Goal: Information Seeking & Learning: Learn about a topic

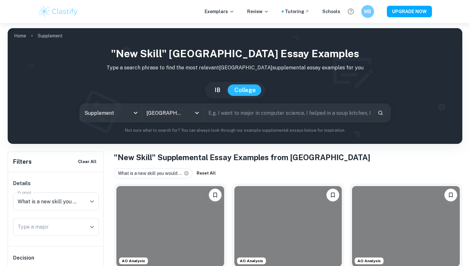
scroll to position [134, 0]
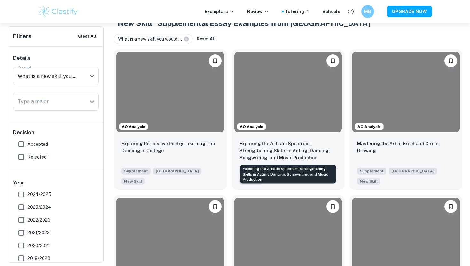
click at [270, 154] on p "Exploring the Artistic Spectrum: Strengthening Skills in Acting, Dancing, Songw…" at bounding box center [287, 150] width 97 height 21
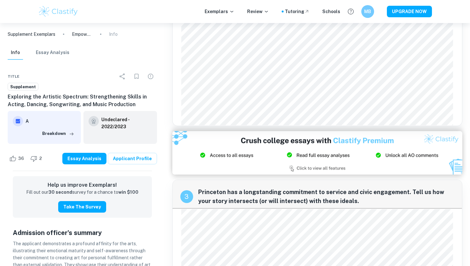
scroll to position [359, 0]
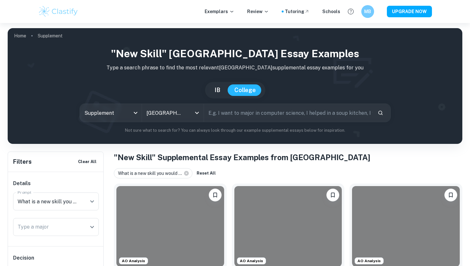
scroll to position [246, 0]
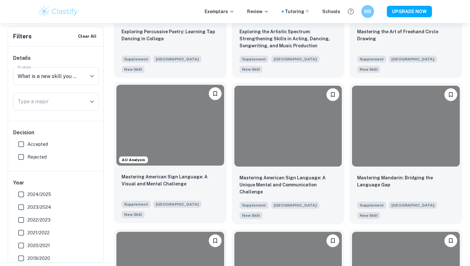
click at [215, 189] on div "Mastering American Sign Language: A Visual and Mental Challenge" at bounding box center [169, 184] width 97 height 22
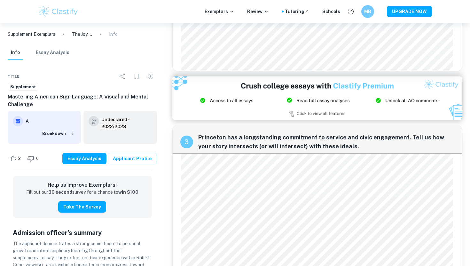
scroll to position [271, 0]
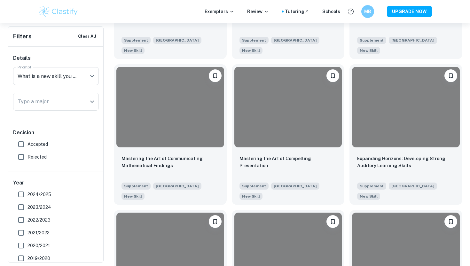
scroll to position [763, 0]
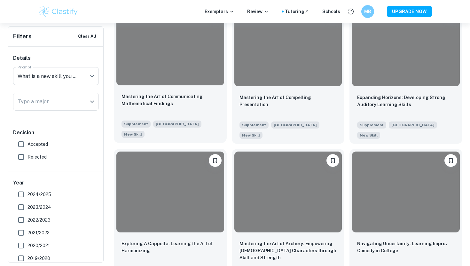
click at [197, 107] on p "Mastering the Art of Communicating Mathematical Findings" at bounding box center [169, 100] width 97 height 14
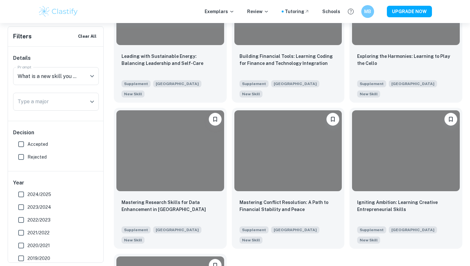
scroll to position [1808, 0]
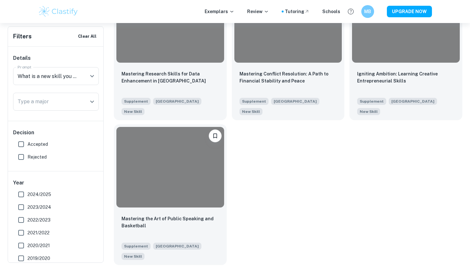
click at [200, 171] on div at bounding box center [170, 167] width 108 height 80
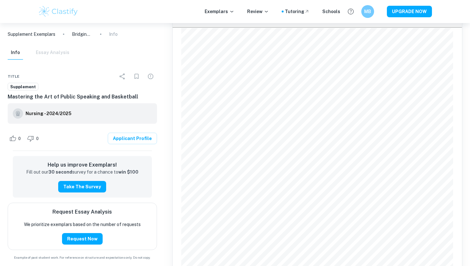
scroll to position [201, 0]
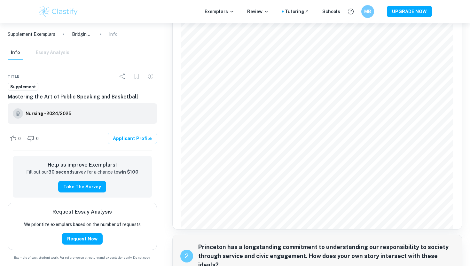
click at [180, 102] on div "1 Princeton values community and encourages students, faculty, staff and leader…" at bounding box center [317, 29] width 290 height 400
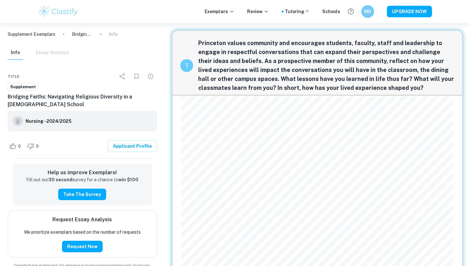
click at [270, 205] on div "1 Princeton values community and encourages students, faculty, staff and leader…" at bounding box center [317, 231] width 290 height 400
